Goal: Find contact information: Obtain details needed to contact an individual or organization

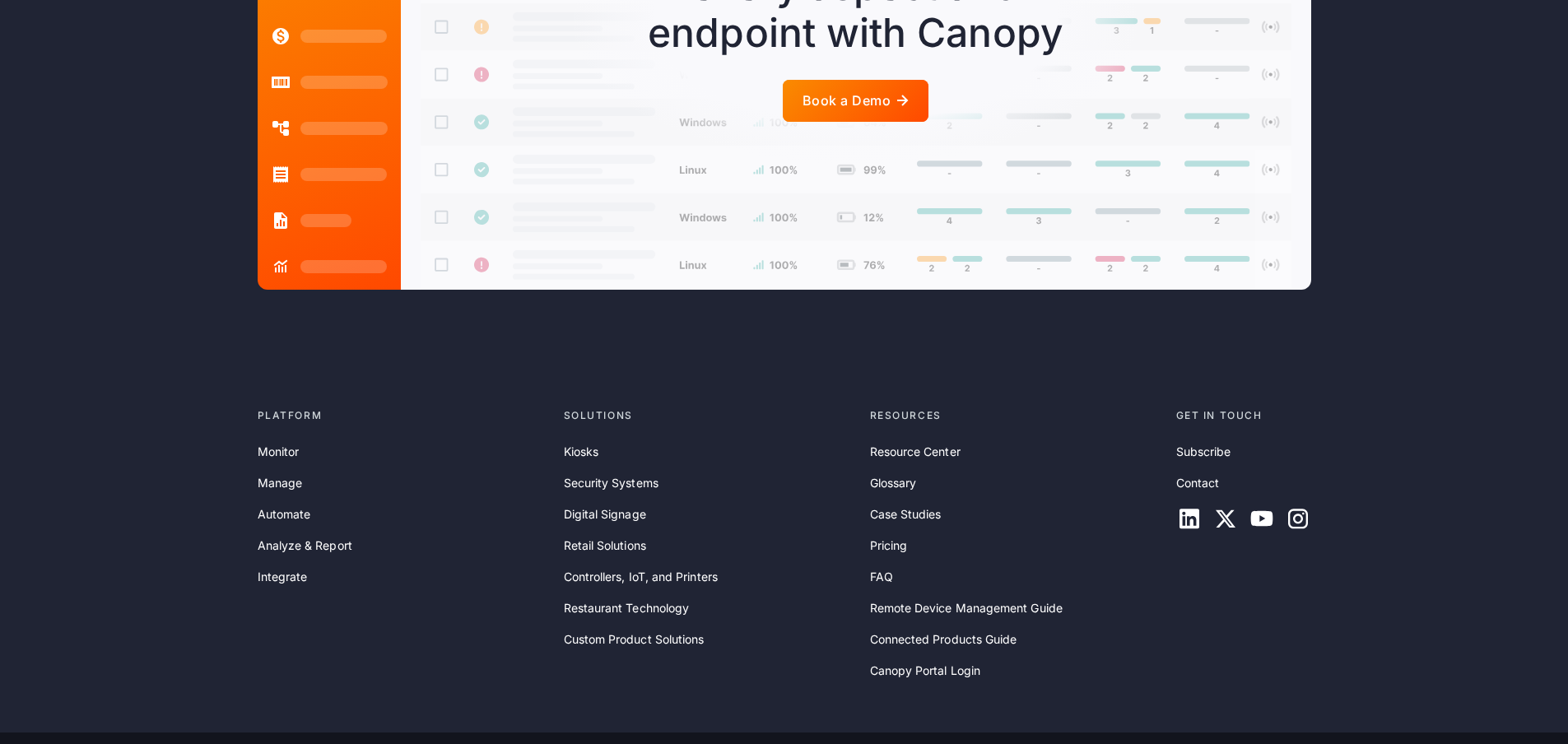
scroll to position [4087, 0]
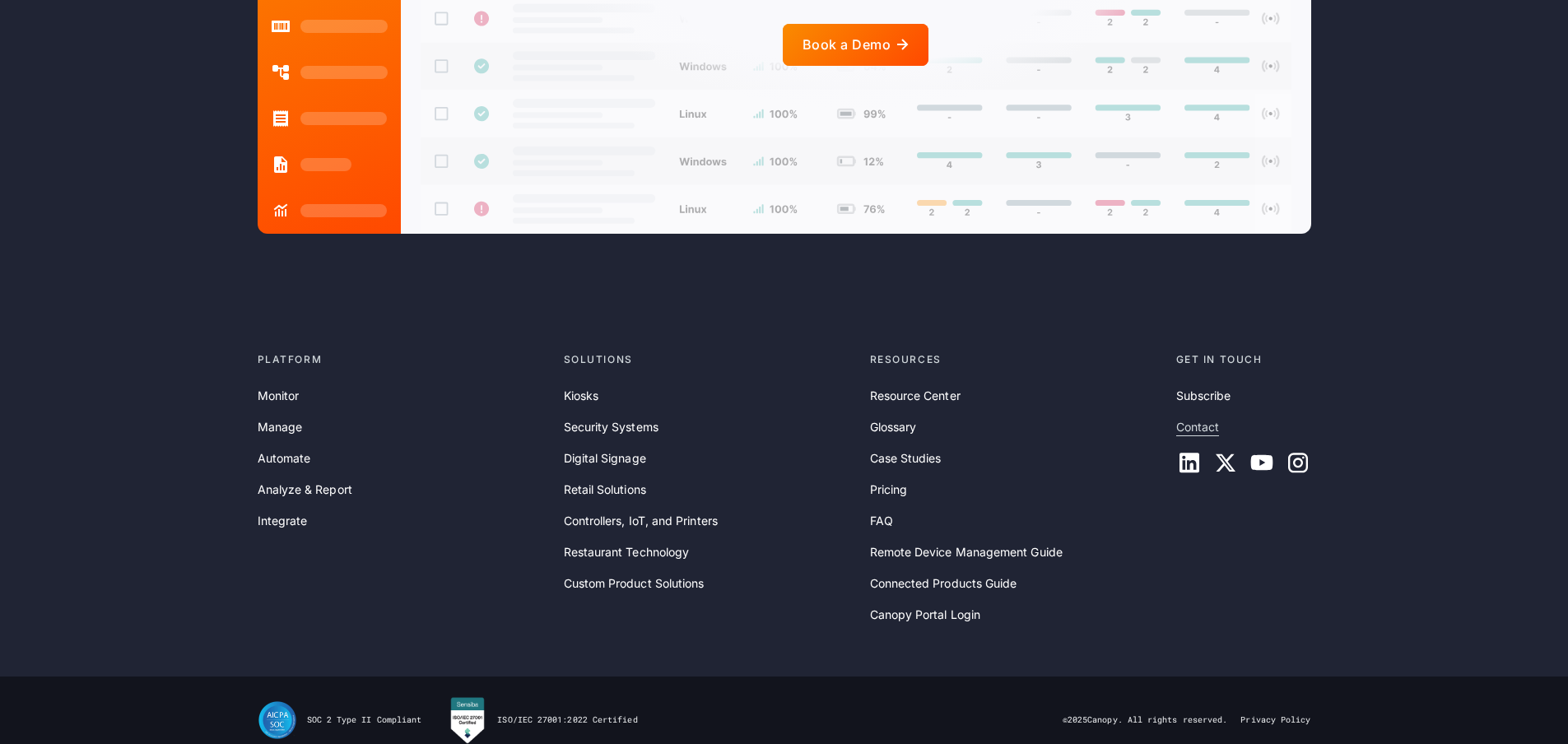
click at [1208, 418] on link "Contact" at bounding box center [1198, 426] width 43 height 18
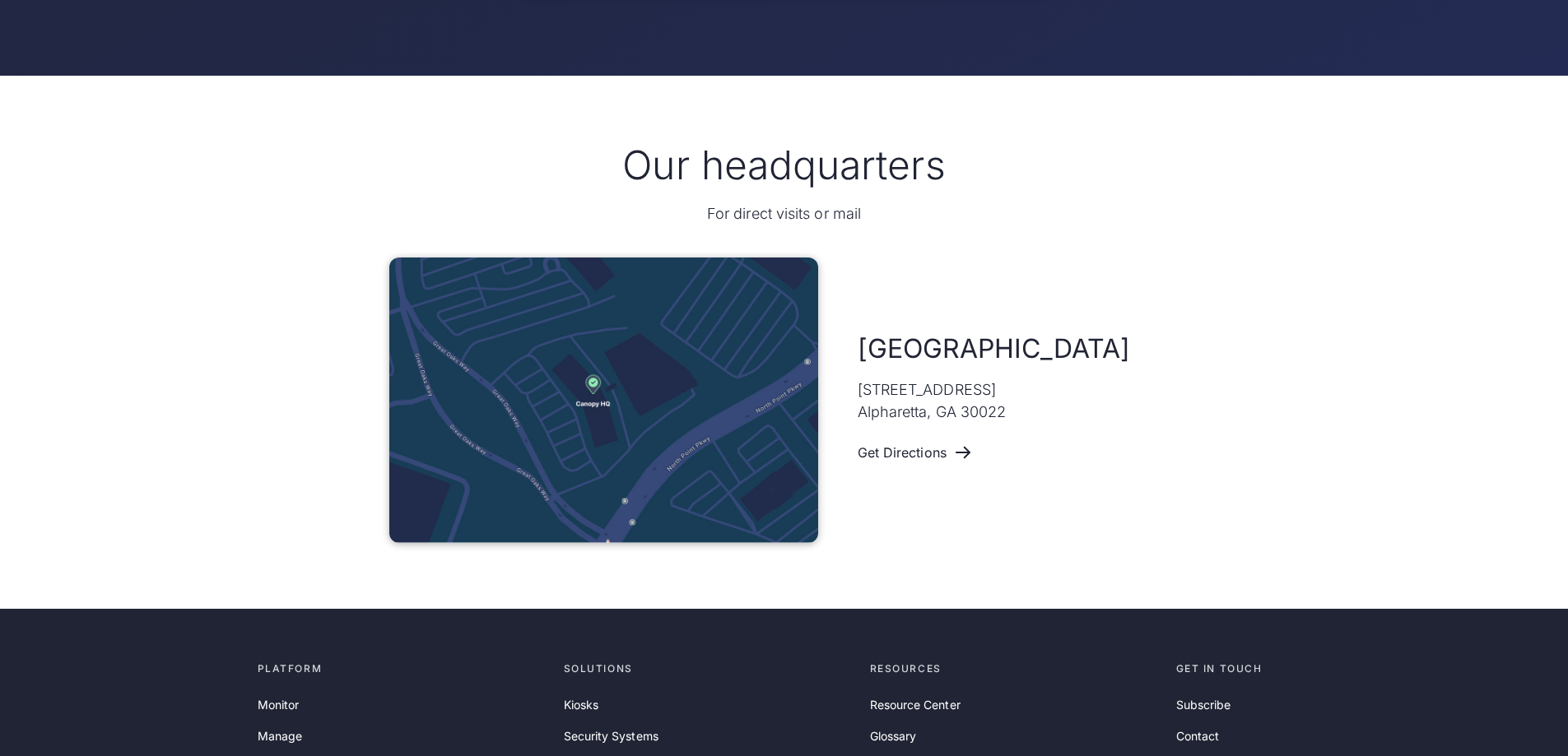
scroll to position [987, 0]
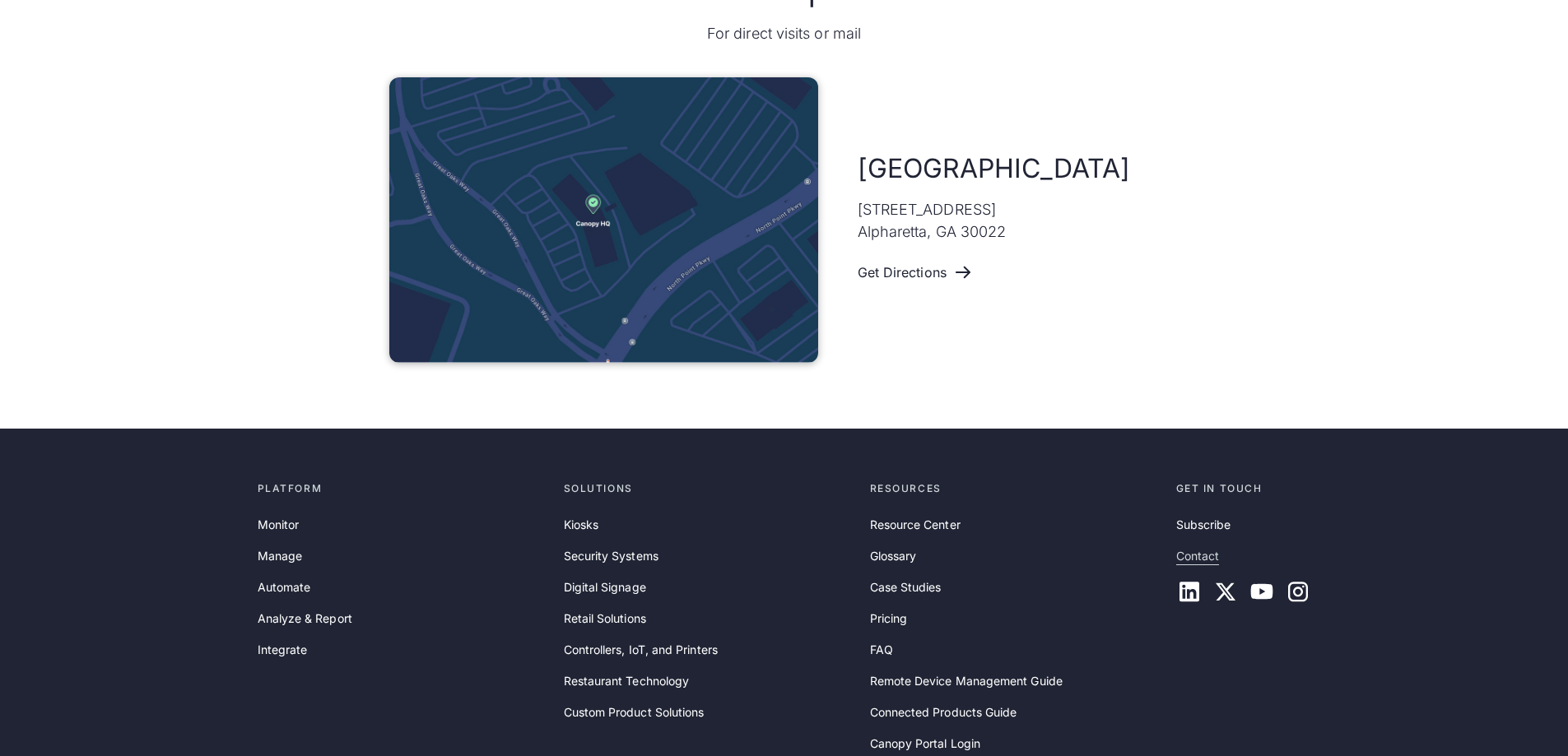
click at [1209, 551] on link "Contact" at bounding box center [1198, 556] width 43 height 18
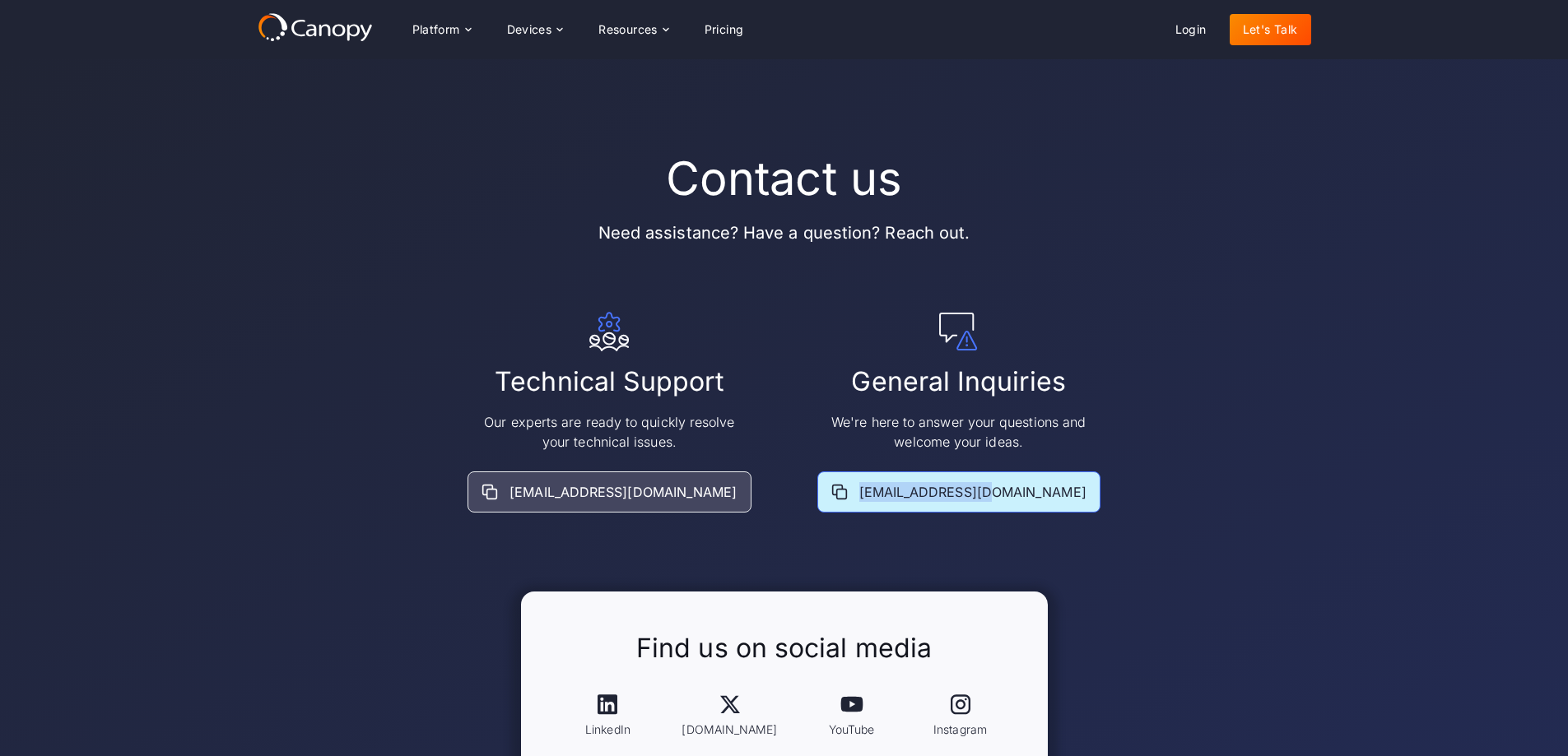
drag, startPoint x: 890, startPoint y: 479, endPoint x: 1028, endPoint y: 496, distance: 139.0
click at [1028, 496] on div "[EMAIL_ADDRESS][DOMAIN_NAME]" at bounding box center [959, 492] width 283 height 42
copy div "[EMAIL_ADDRESS][DOMAIN_NAME]"
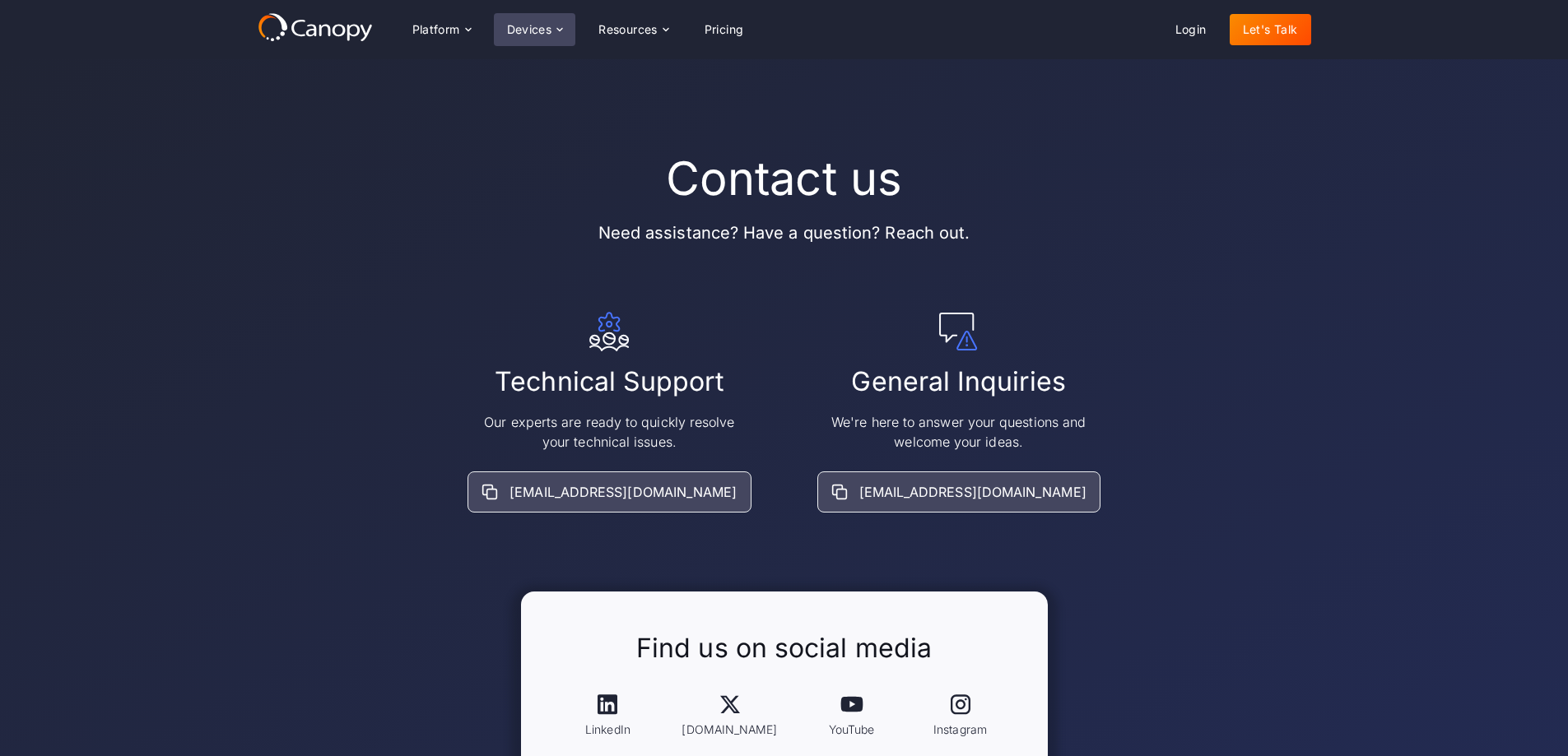
click at [518, 35] on div "Devices" at bounding box center [529, 30] width 45 height 12
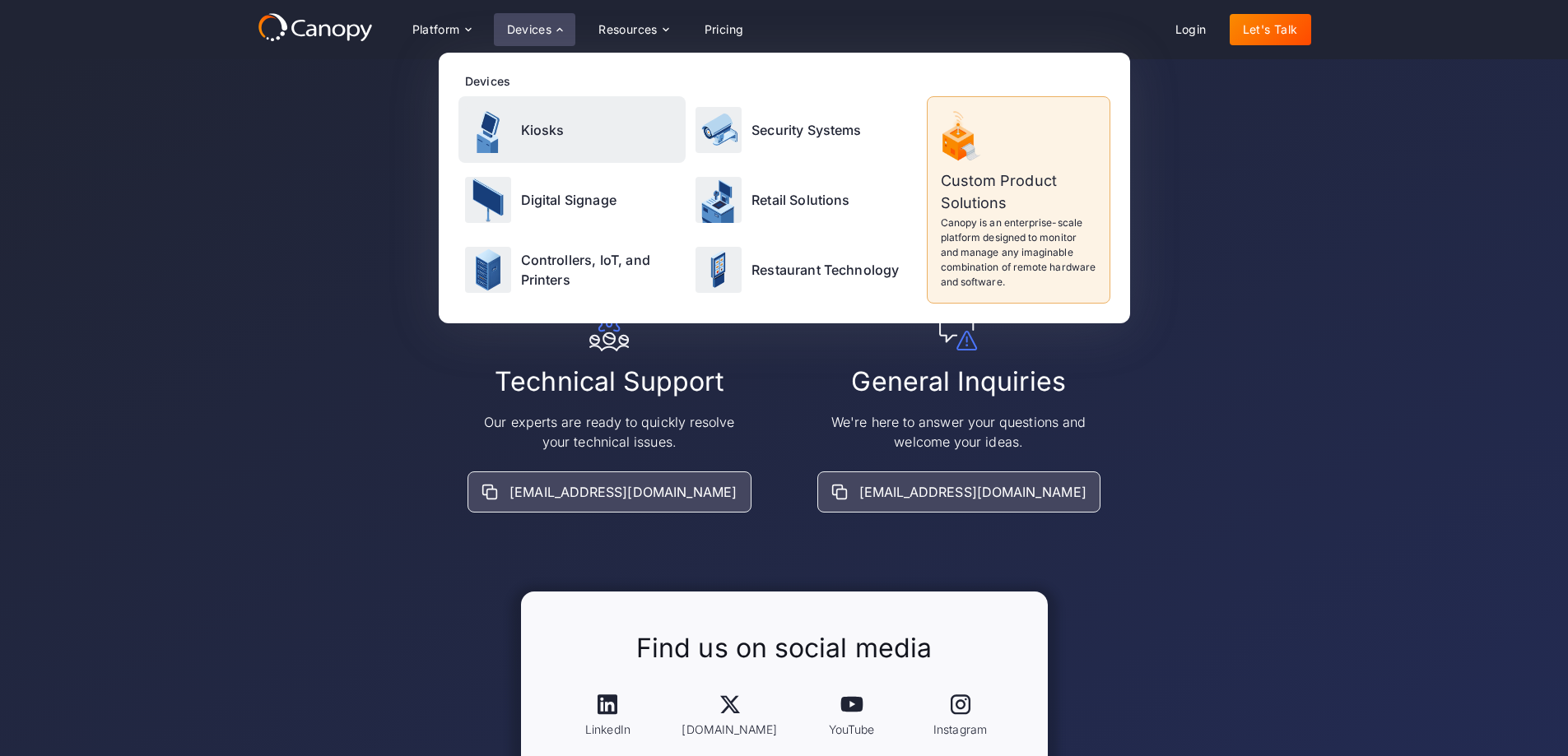
click at [520, 127] on div "Kiosks" at bounding box center [572, 130] width 228 height 67
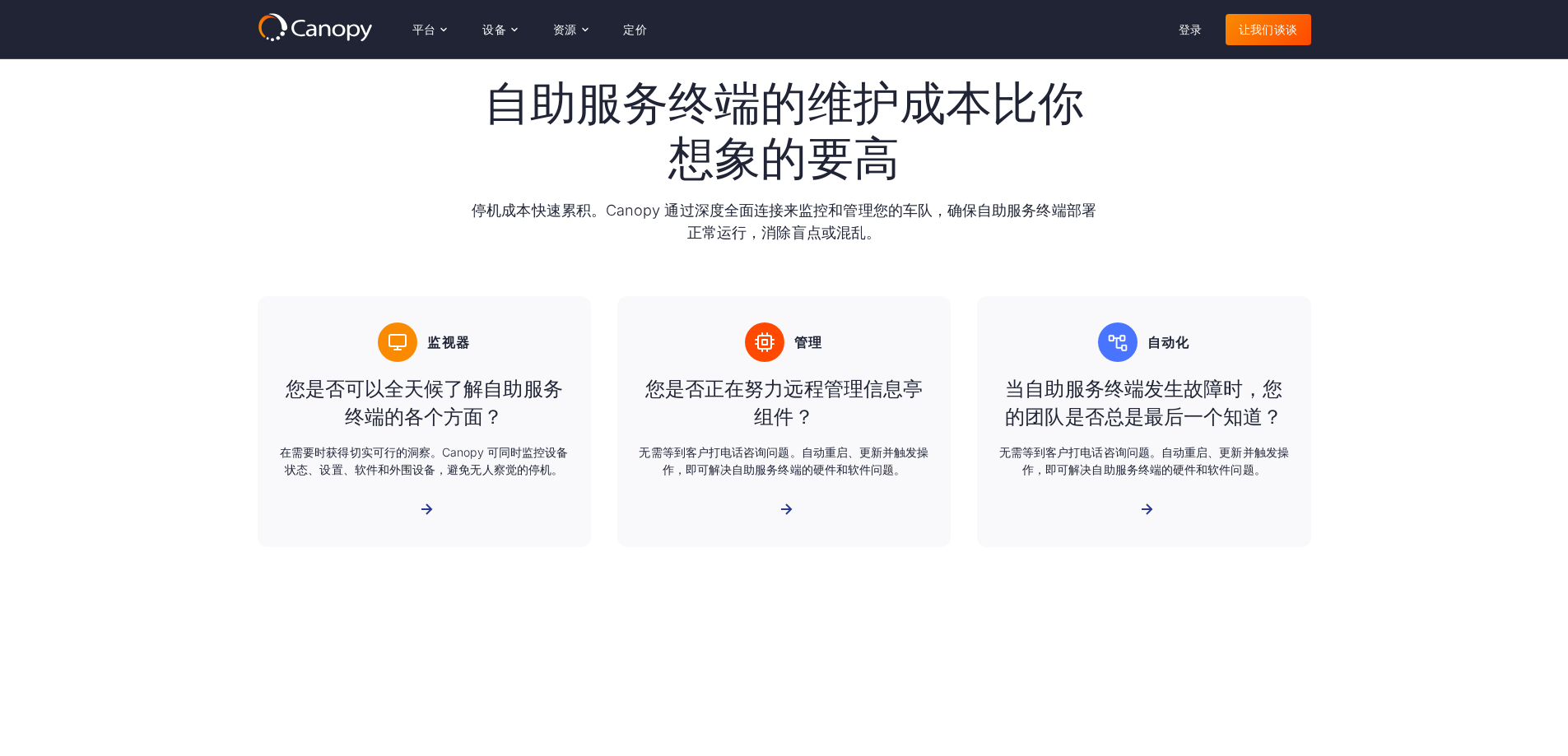
scroll to position [550, 0]
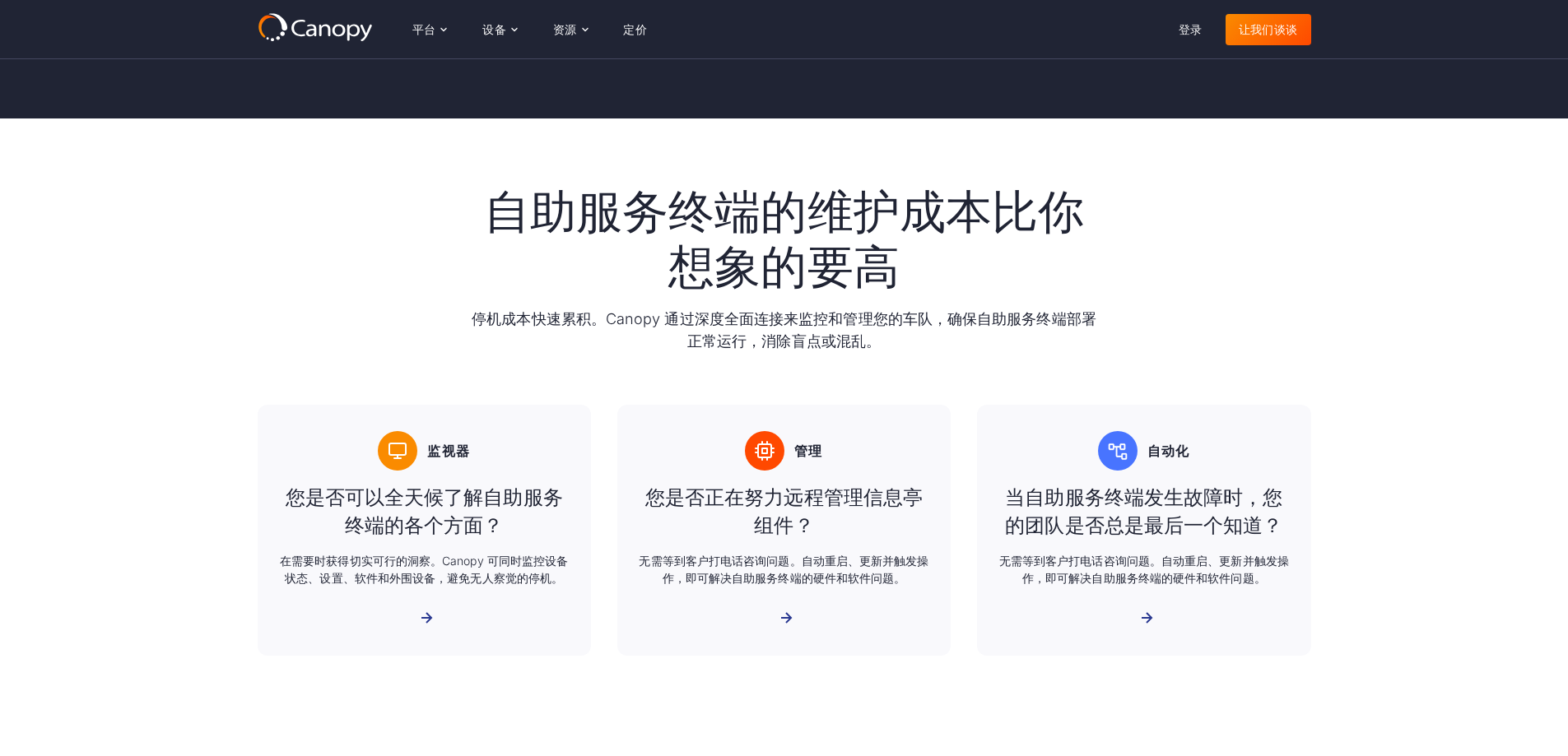
click at [243, 201] on div "自助服务终端的维护成本比你想象的要高 停机成本快速累积。Canopy 通过深度全面连接来监控和管理您的车队，确保自助服务终端部署正常运行，消除盲点或混乱。 监…" at bounding box center [784, 420] width 1568 height 604
